Goal: Task Accomplishment & Management: Manage account settings

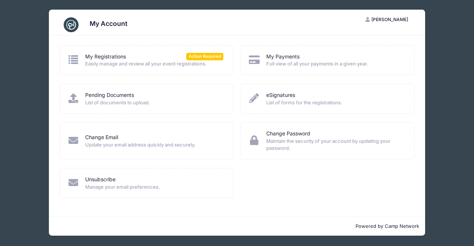
click at [112, 64] on span "Easily manage and review all your event registrations." at bounding box center [154, 63] width 138 height 7
click at [73, 59] on icon at bounding box center [73, 60] width 12 height 10
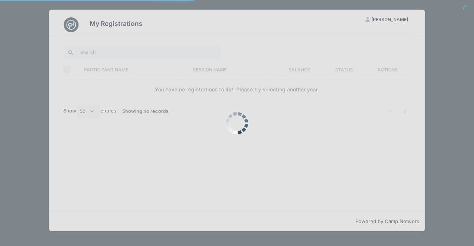
select select "50"
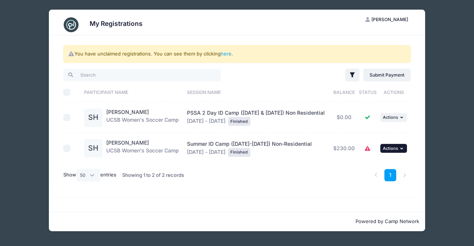
click at [403, 148] on icon "button" at bounding box center [403, 149] width 4 height 4
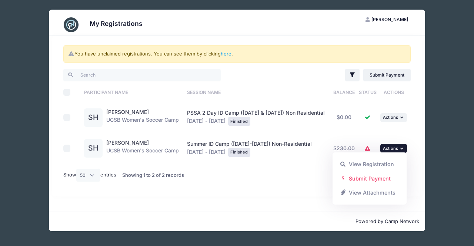
click at [403, 148] on icon "button" at bounding box center [403, 149] width 4 height 4
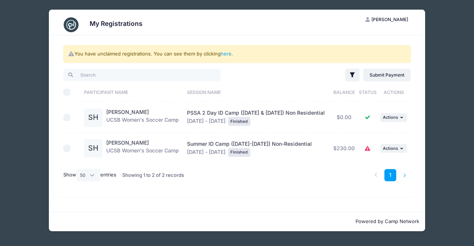
click at [406, 175] on li at bounding box center [405, 175] width 12 height 12
click at [403, 149] on icon "button" at bounding box center [403, 149] width 4 height 4
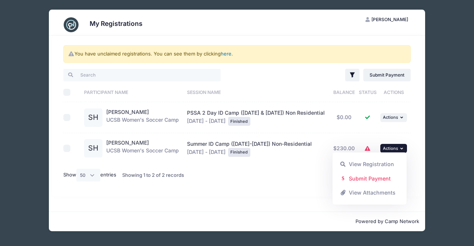
click at [229, 53] on link "here" at bounding box center [226, 54] width 11 height 6
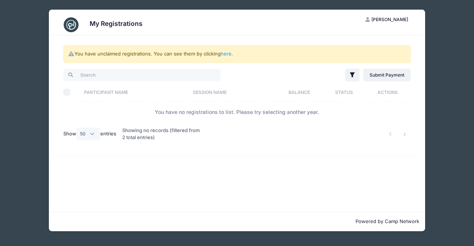
click at [389, 17] on span "[PERSON_NAME]" at bounding box center [390, 20] width 37 height 6
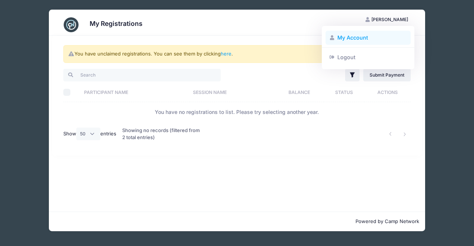
click at [344, 34] on link "My Account" at bounding box center [369, 38] width 86 height 14
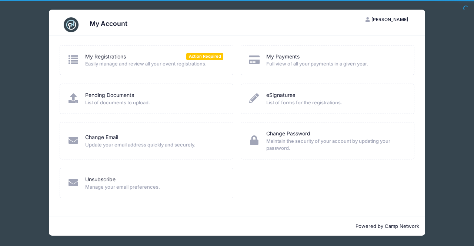
click at [73, 60] on icon at bounding box center [73, 60] width 12 height 10
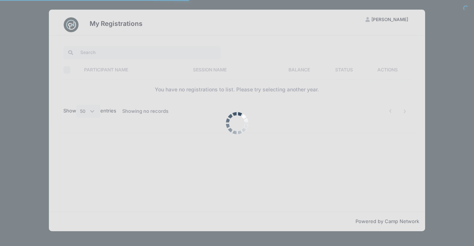
select select "50"
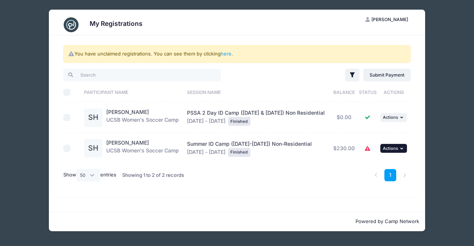
click at [402, 149] on icon "button" at bounding box center [403, 149] width 4 height 4
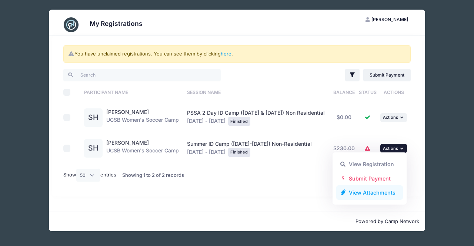
click at [378, 193] on link "View Attachments" at bounding box center [369, 193] width 67 height 14
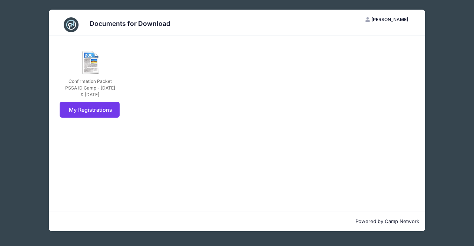
click at [400, 18] on span "[PERSON_NAME]" at bounding box center [390, 20] width 37 height 6
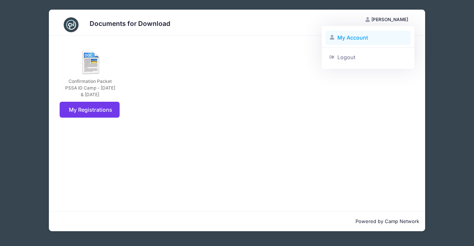
click at [357, 34] on link "My Account" at bounding box center [369, 38] width 86 height 14
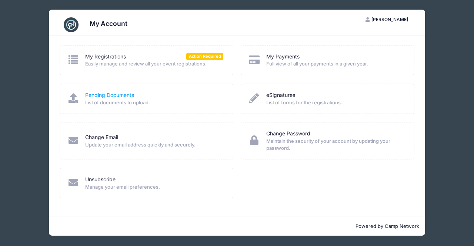
click at [125, 98] on link "Pending Documents" at bounding box center [109, 96] width 49 height 8
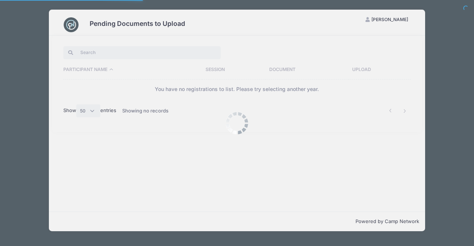
select select "50"
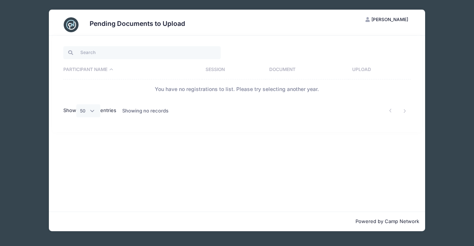
click at [386, 21] on span "[PERSON_NAME]" at bounding box center [390, 20] width 37 height 6
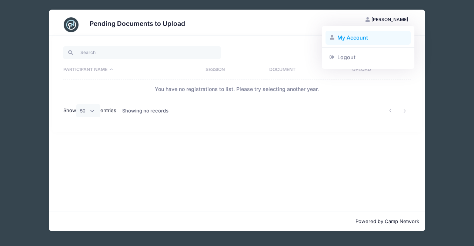
click at [357, 37] on link "My Account" at bounding box center [369, 38] width 86 height 14
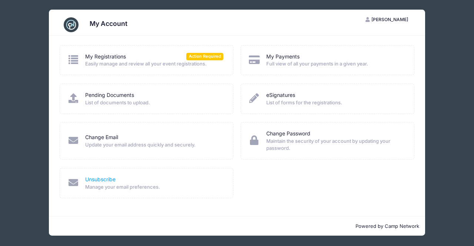
click at [101, 180] on link "Unsubscribe" at bounding box center [100, 180] width 30 height 8
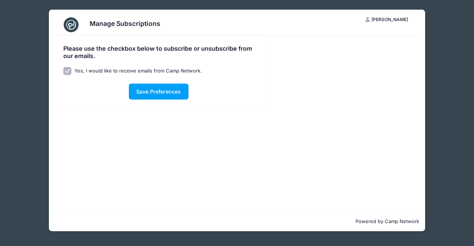
click at [66, 69] on input "Yes, I would like to receive emails from Camp Network." at bounding box center [67, 71] width 9 height 9
checkbox input "false"
click at [156, 88] on button "Save Preferences" at bounding box center [159, 92] width 60 height 16
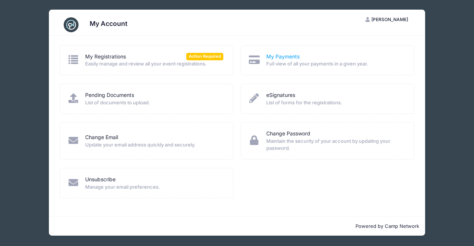
click at [293, 56] on link "My Payments" at bounding box center [282, 57] width 33 height 8
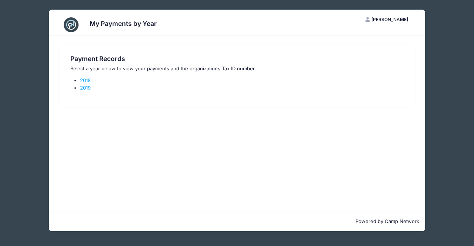
click at [395, 16] on button "SH [PERSON_NAME]" at bounding box center [387, 19] width 56 height 13
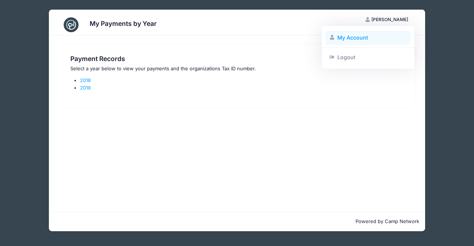
click at [359, 38] on link "My Account" at bounding box center [369, 38] width 86 height 14
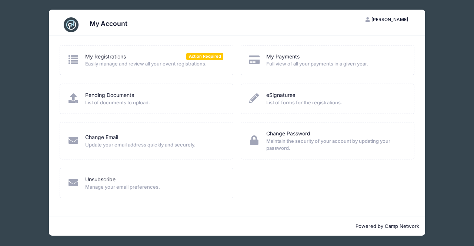
click at [395, 21] on span "[PERSON_NAME]" at bounding box center [390, 20] width 37 height 6
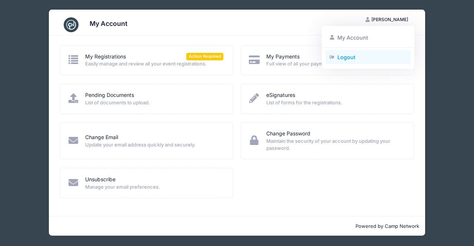
click at [351, 55] on link "Logout" at bounding box center [369, 57] width 86 height 14
